Goal: Feedback & Contribution: Submit feedback/report problem

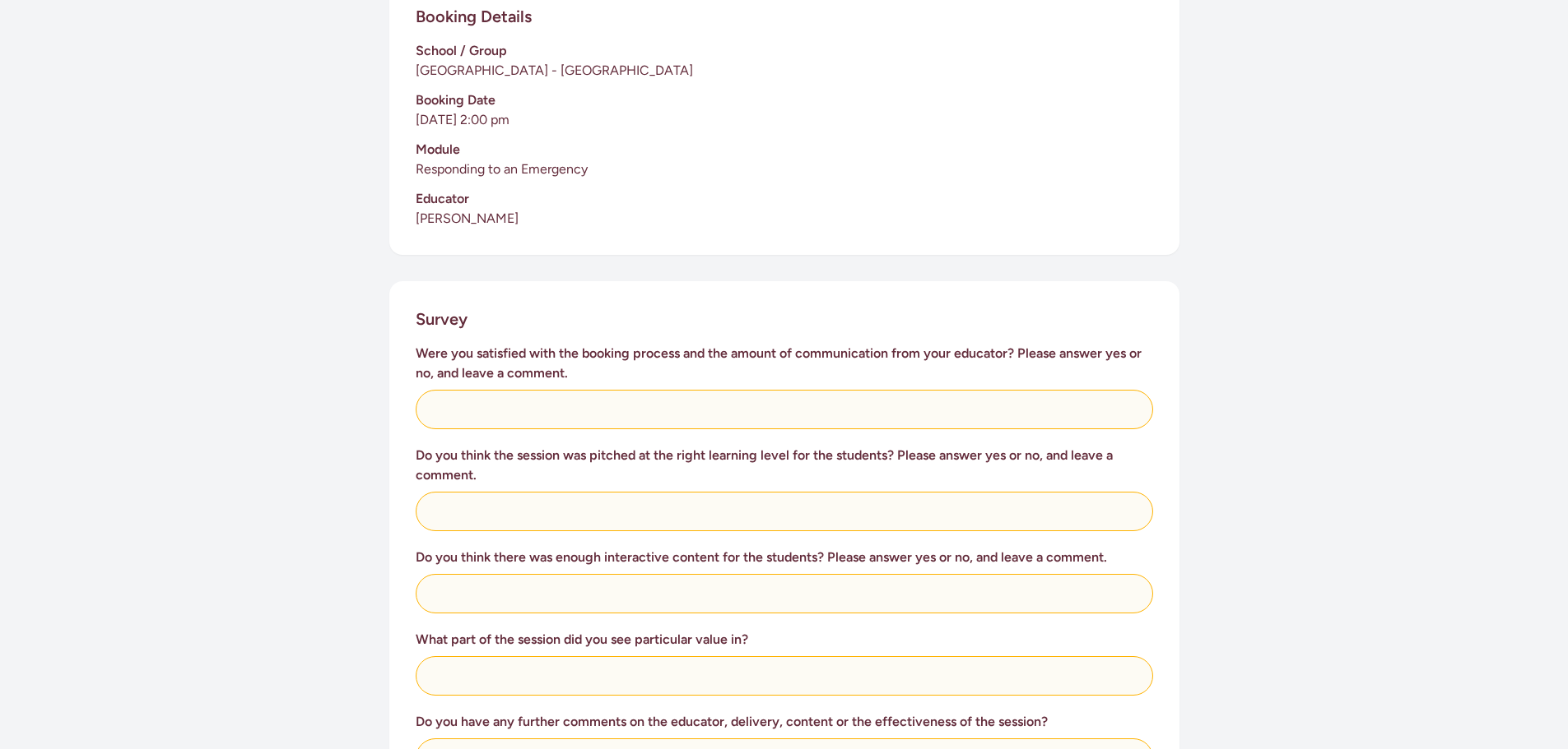
scroll to position [411, 0]
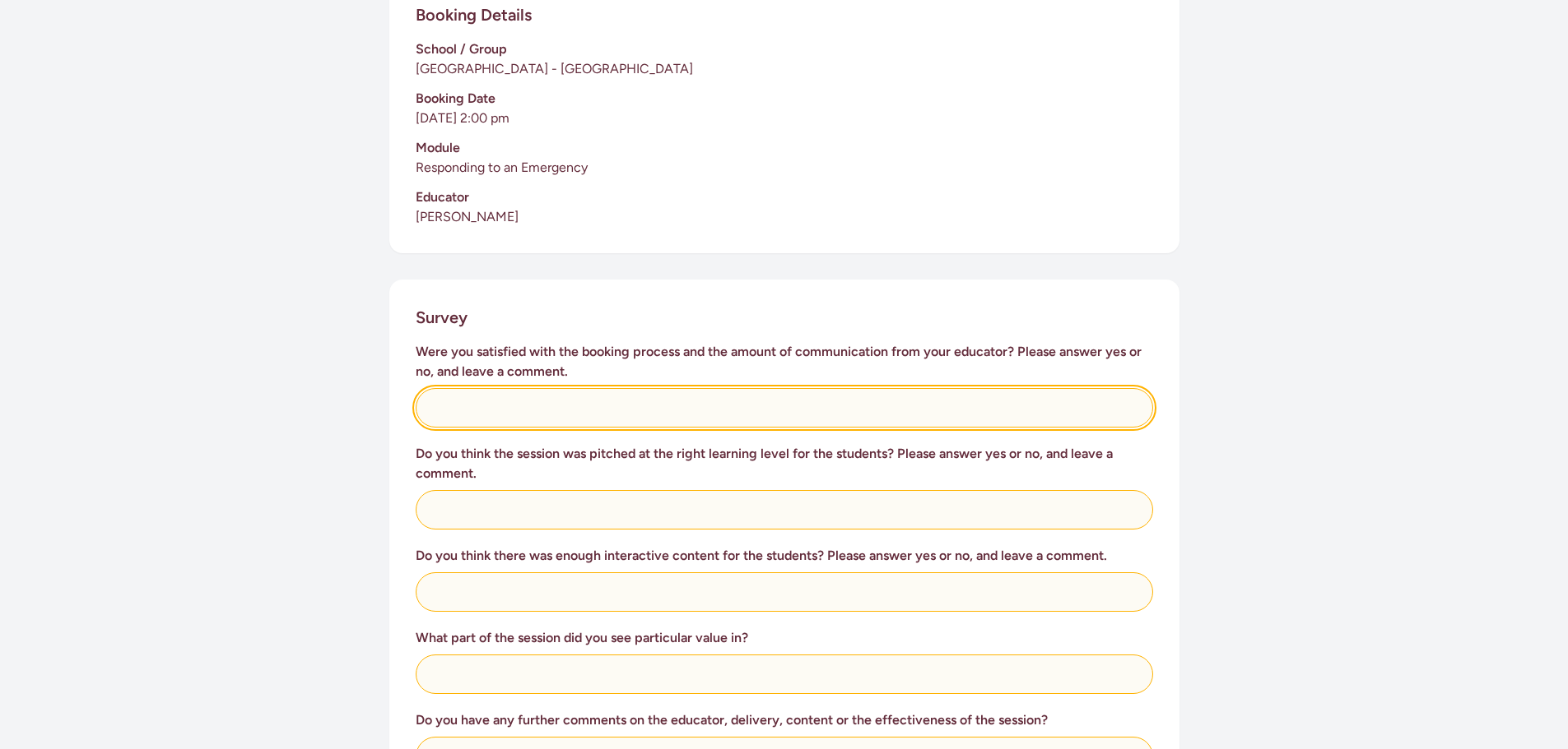
click at [541, 392] on input "text" at bounding box center [784, 408] width 737 height 40
type input "yes"
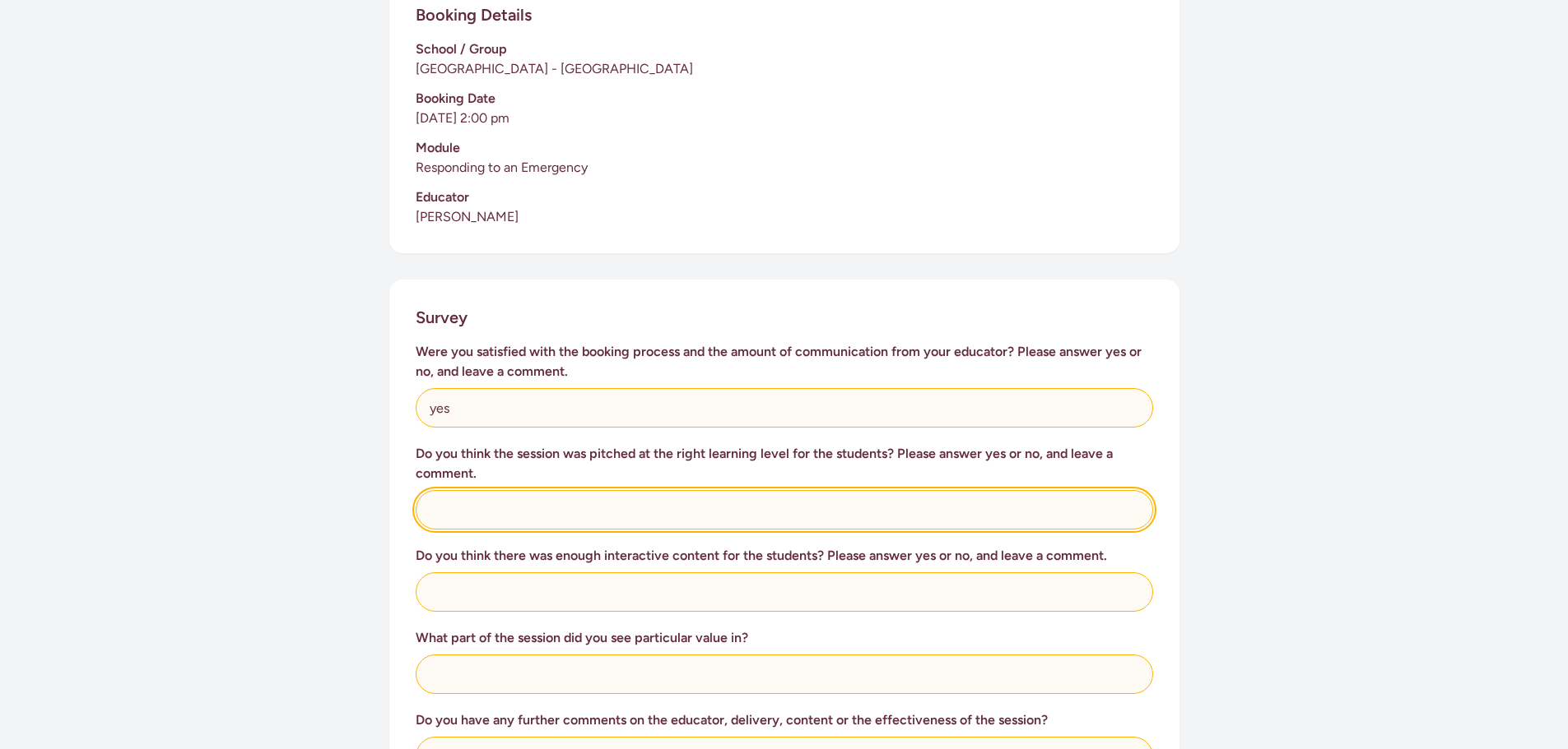
click at [618, 490] on input "text" at bounding box center [784, 510] width 737 height 40
type input "yes"
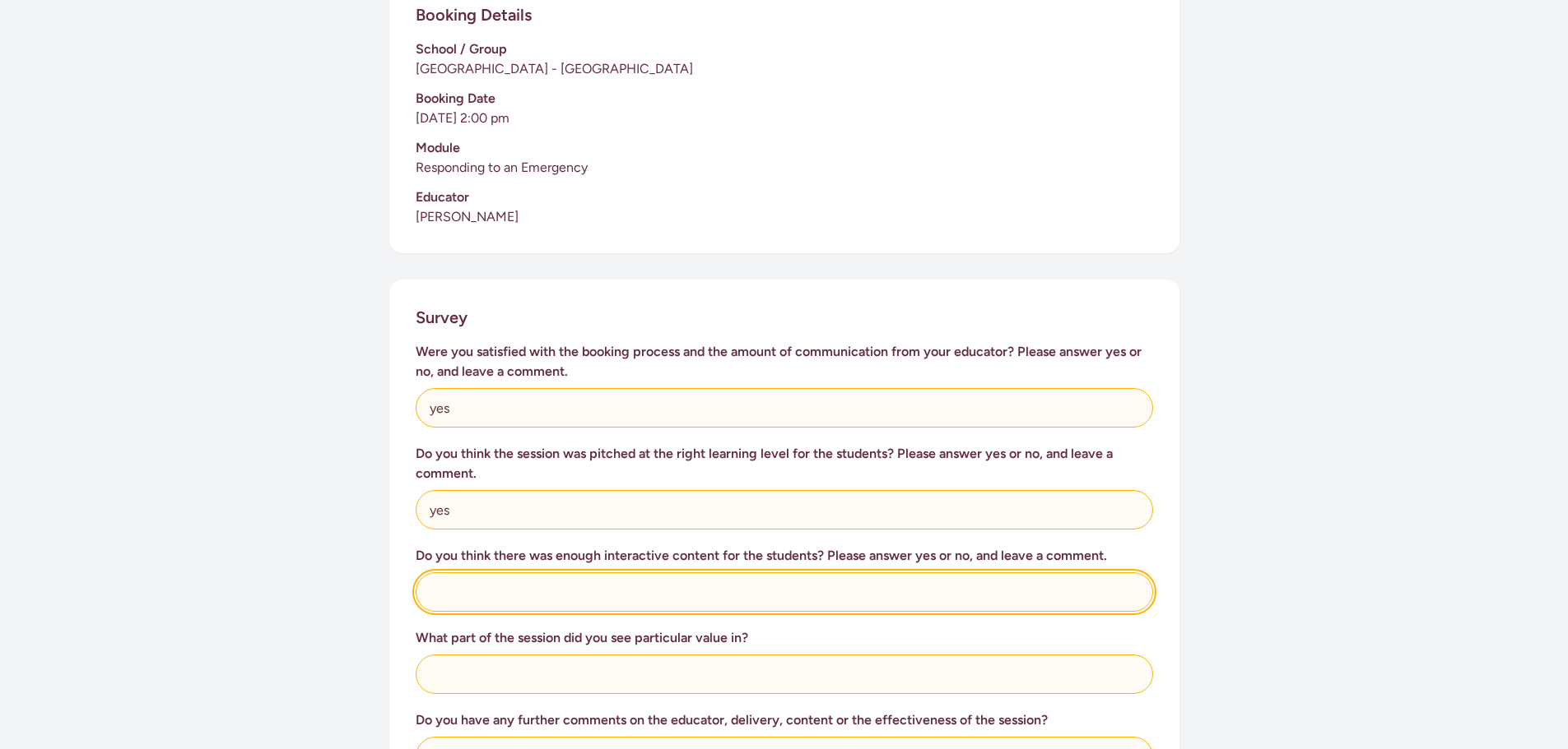
click at [684, 573] on input "text" at bounding box center [784, 592] width 737 height 40
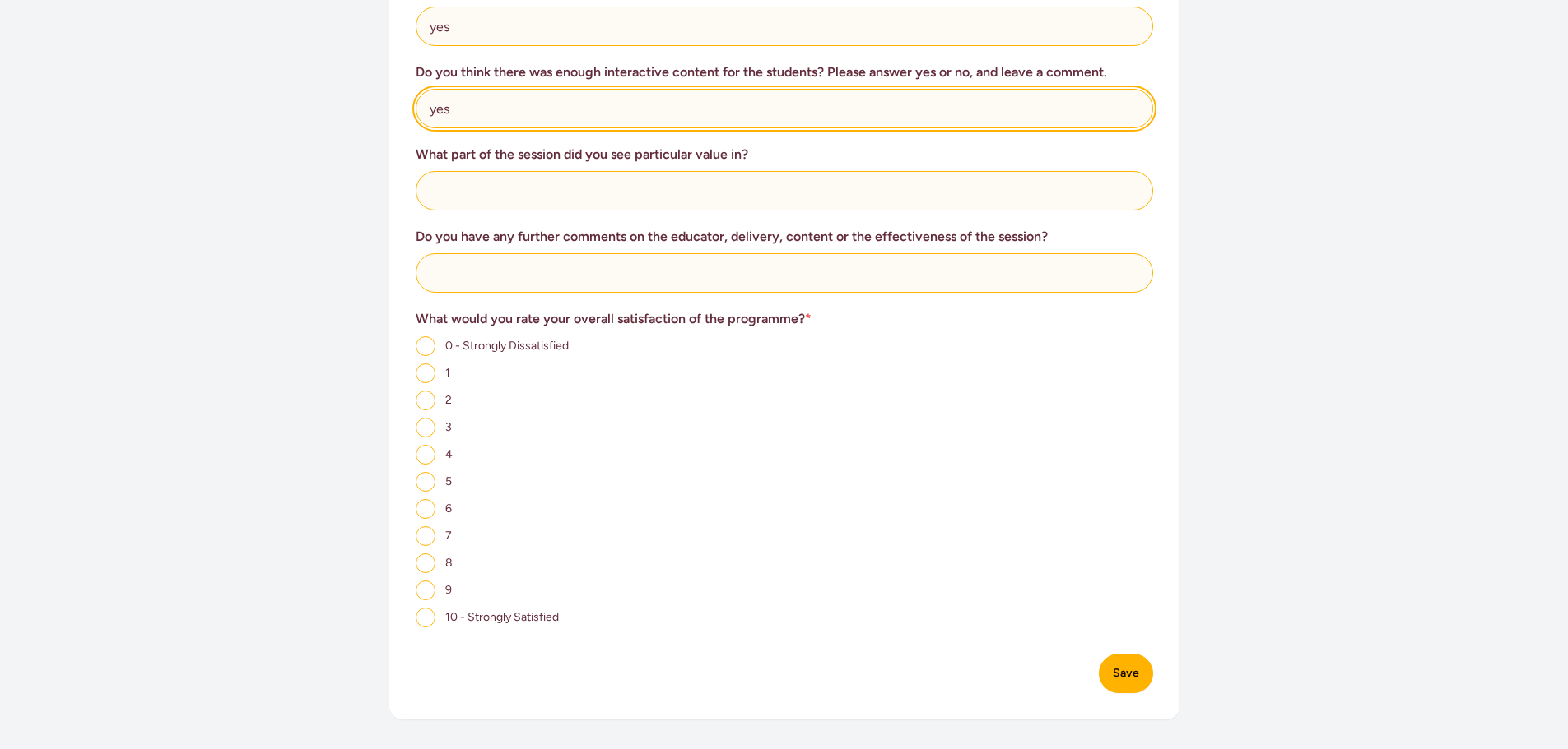
scroll to position [905, 0]
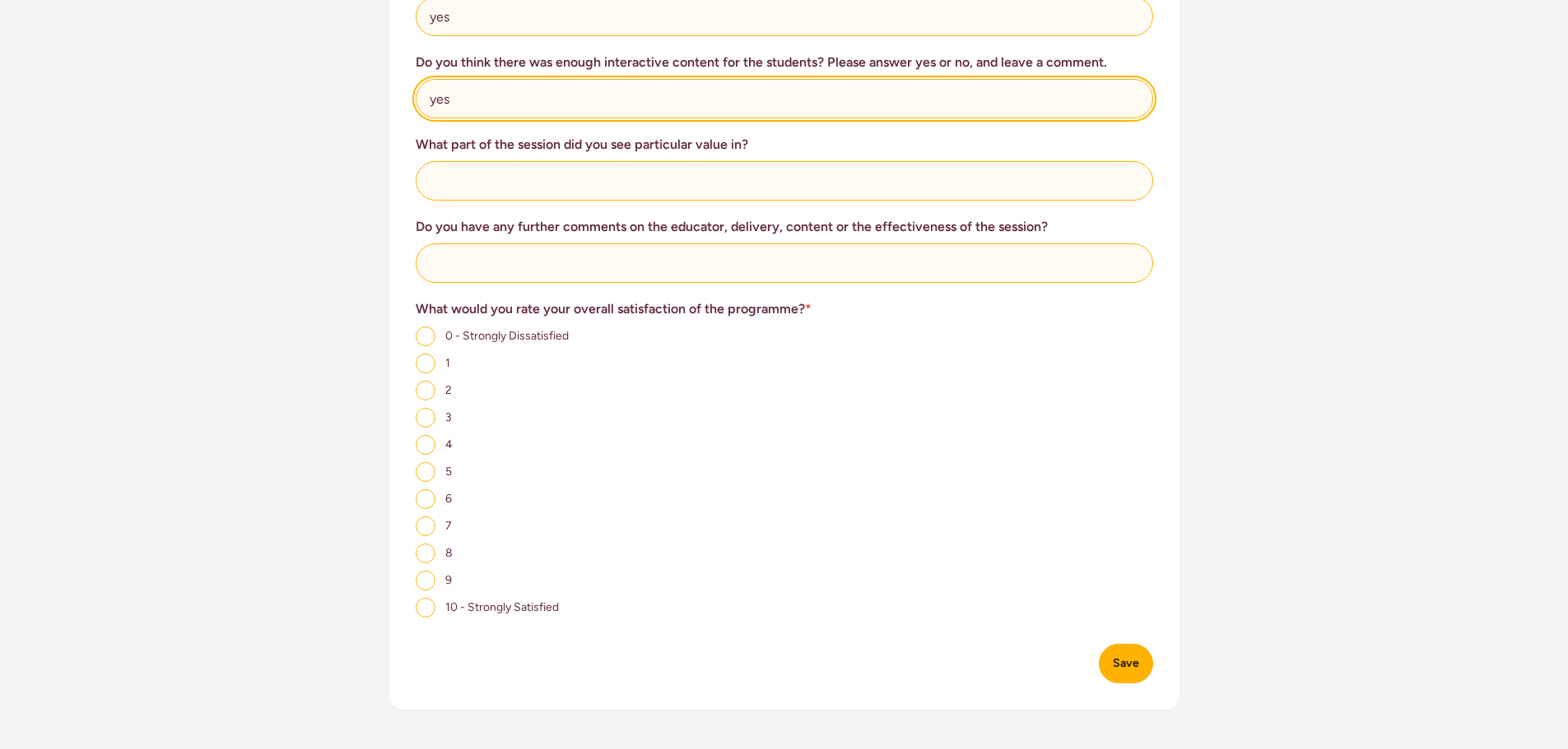
type input "yes"
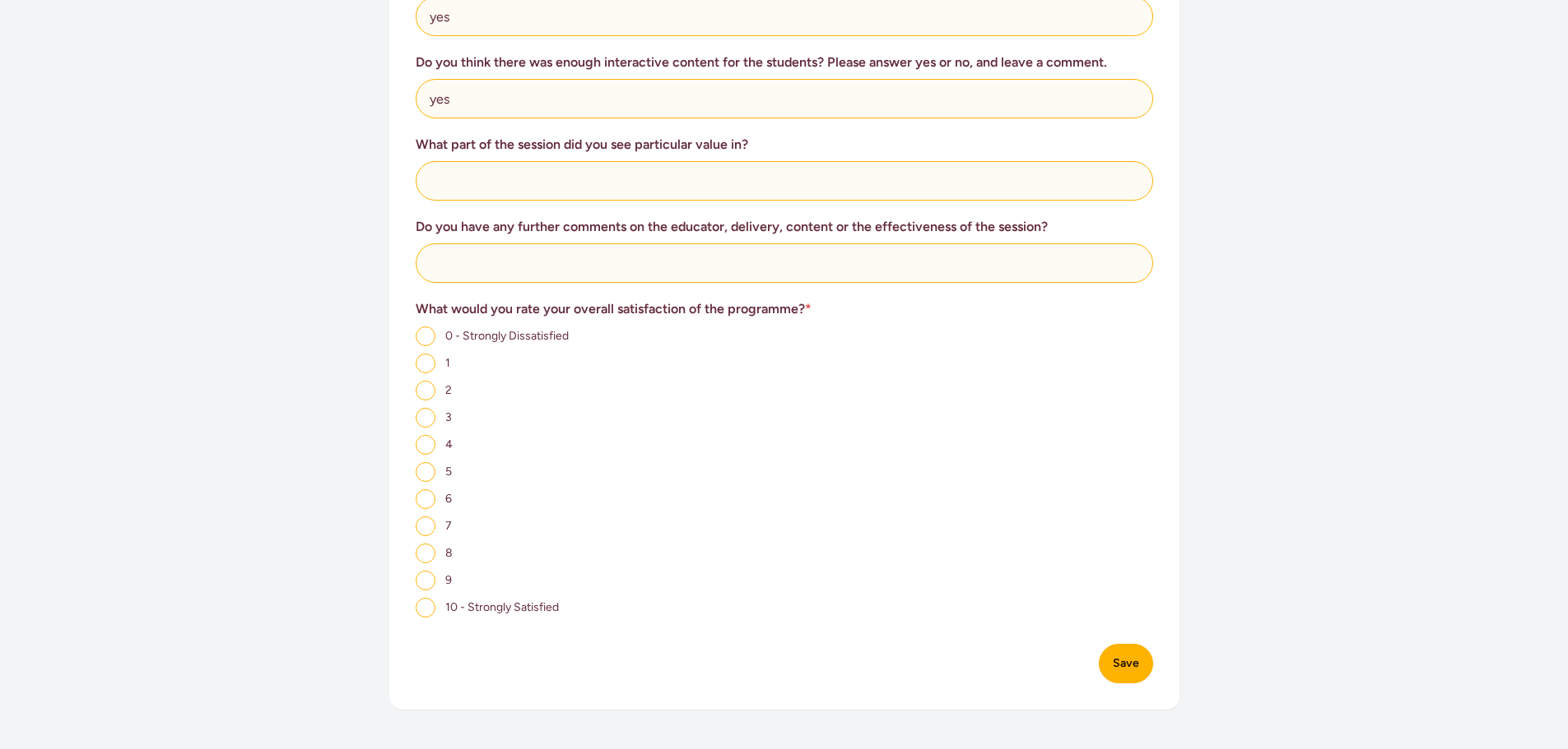
click at [429, 571] on input "9" at bounding box center [425, 581] width 20 height 20
radio input "true"
click at [1114, 644] on button "Save" at bounding box center [1125, 664] width 55 height 40
